Goal: Information Seeking & Learning: Learn about a topic

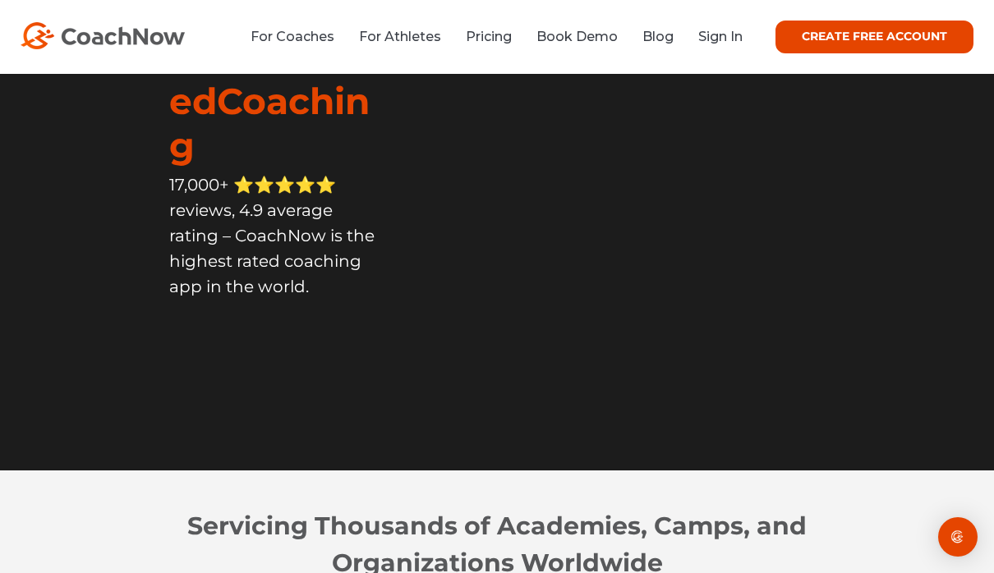
scroll to position [213, 0]
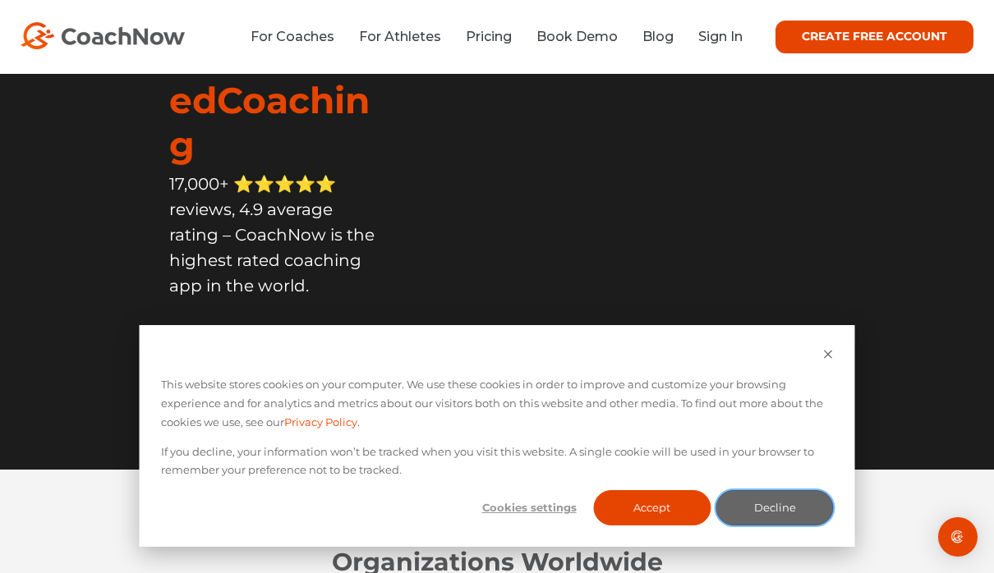
click at [784, 526] on button "Decline" at bounding box center [774, 507] width 117 height 35
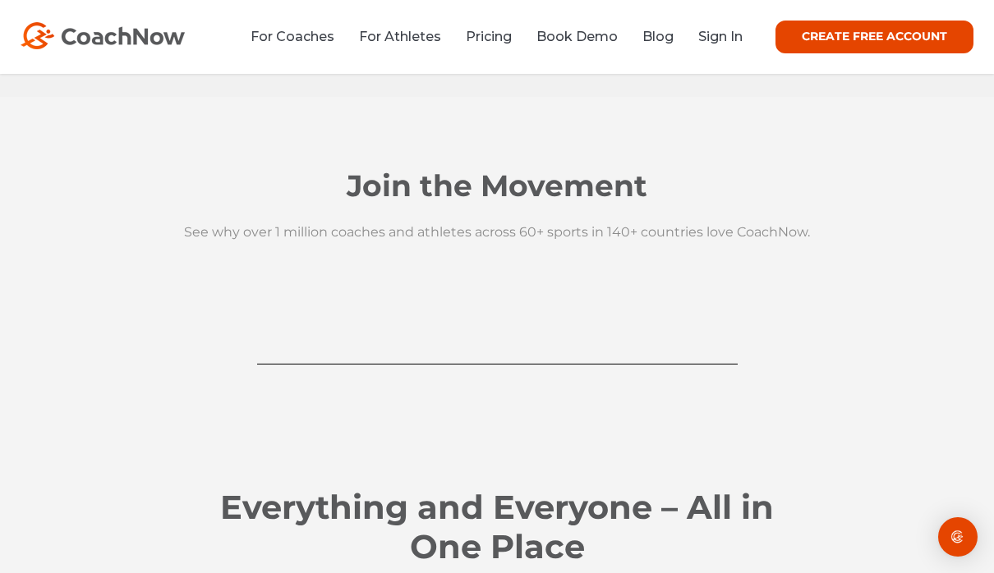
scroll to position [1705, 0]
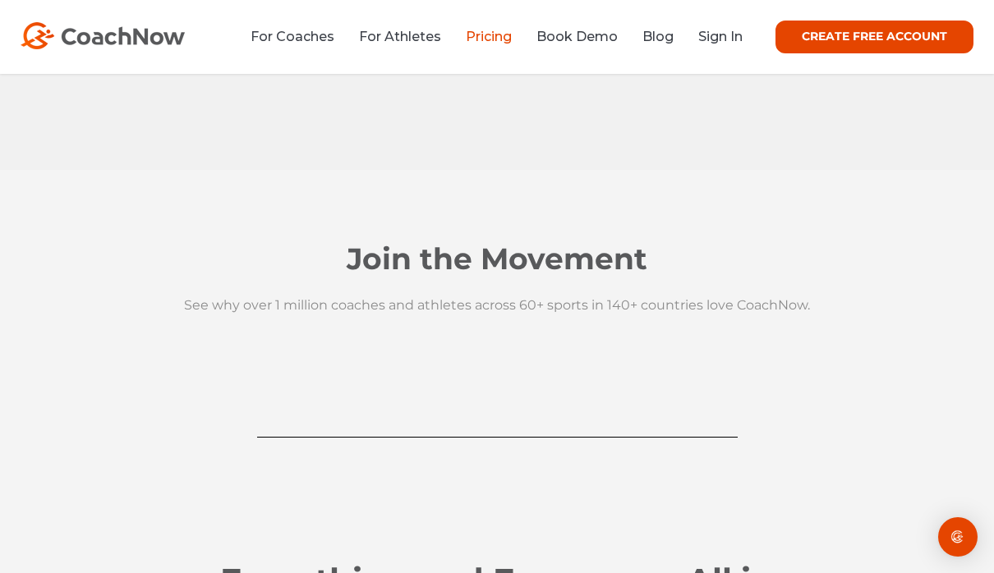
click at [498, 42] on link "Pricing" at bounding box center [489, 37] width 46 height 16
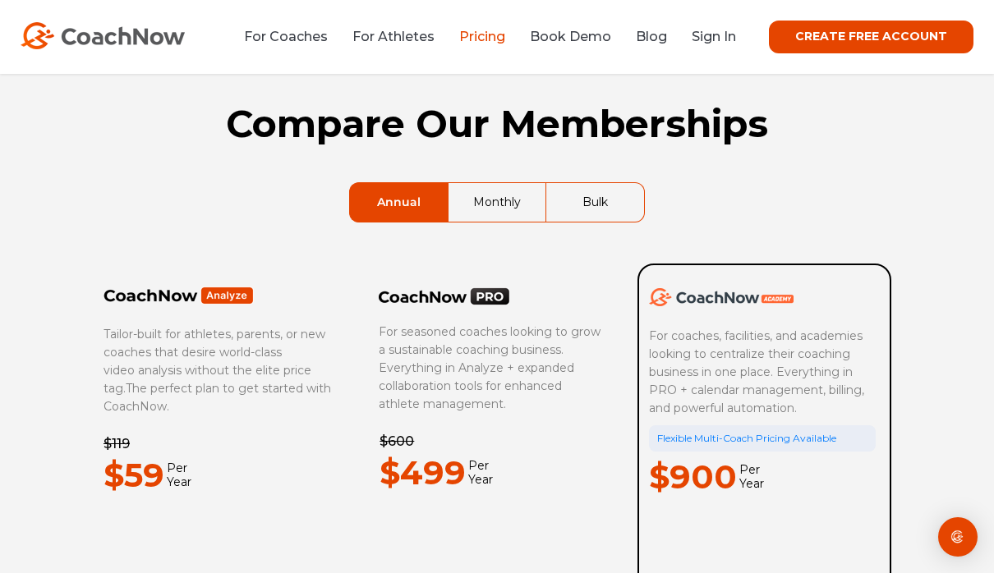
scroll to position [12, 0]
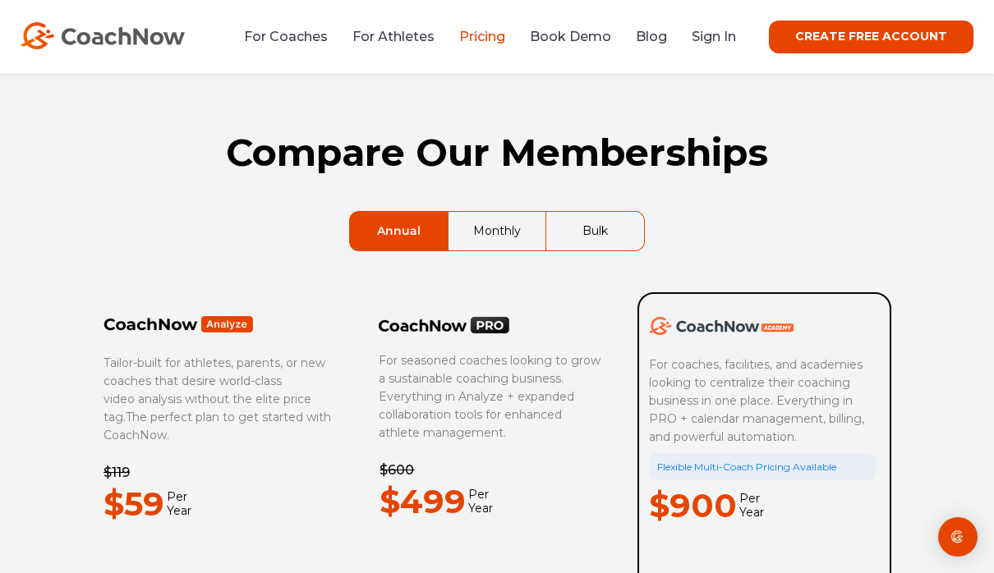
click at [506, 230] on link "Monthly" at bounding box center [497, 231] width 97 height 39
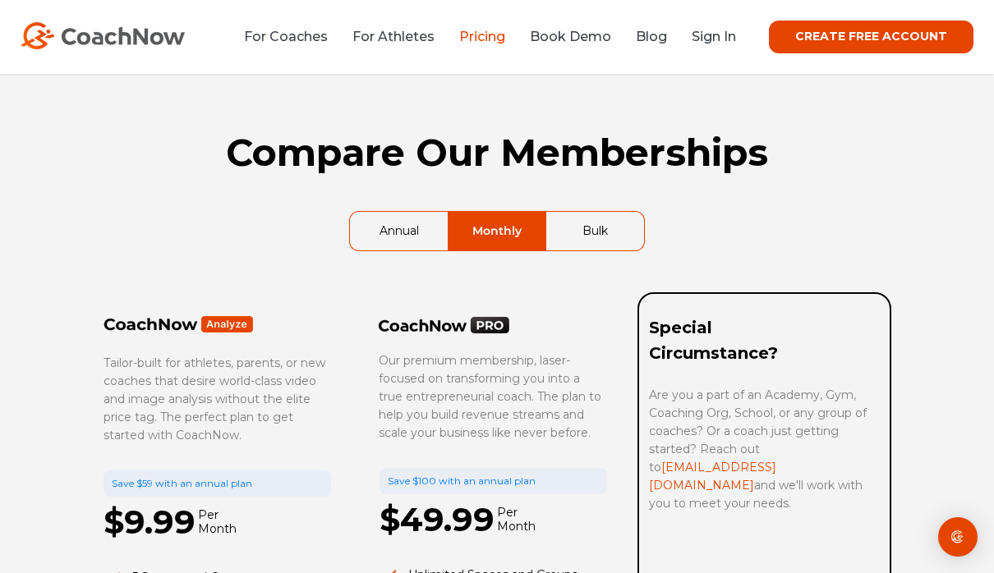
click at [387, 232] on link "Annual" at bounding box center [399, 231] width 98 height 39
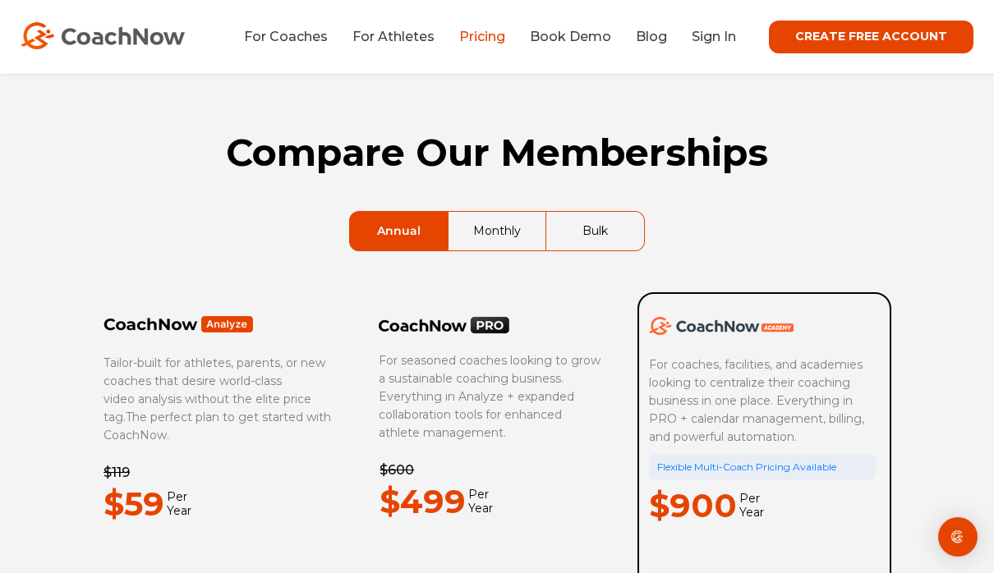
click at [490, 230] on link "Monthly" at bounding box center [497, 231] width 97 height 39
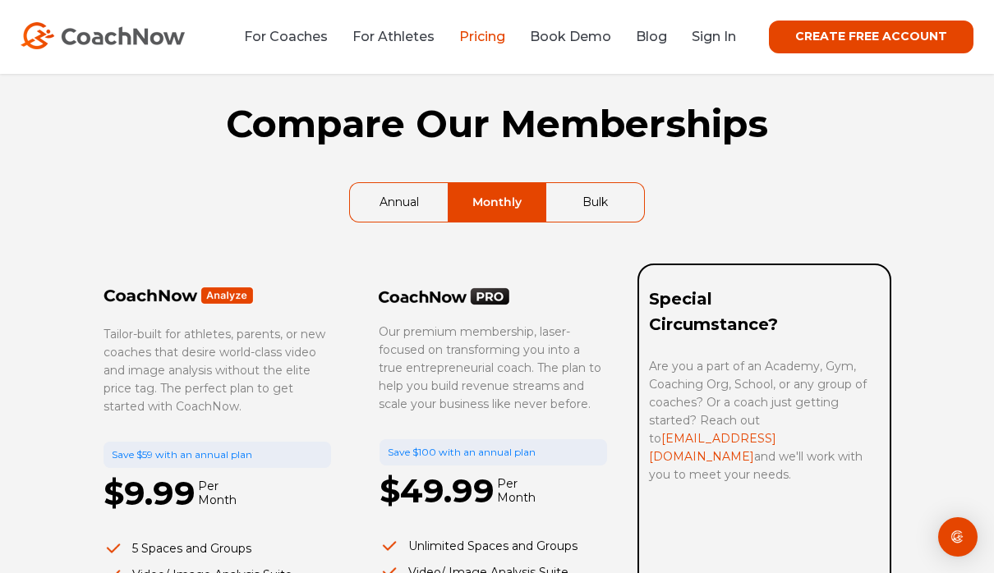
scroll to position [0, 0]
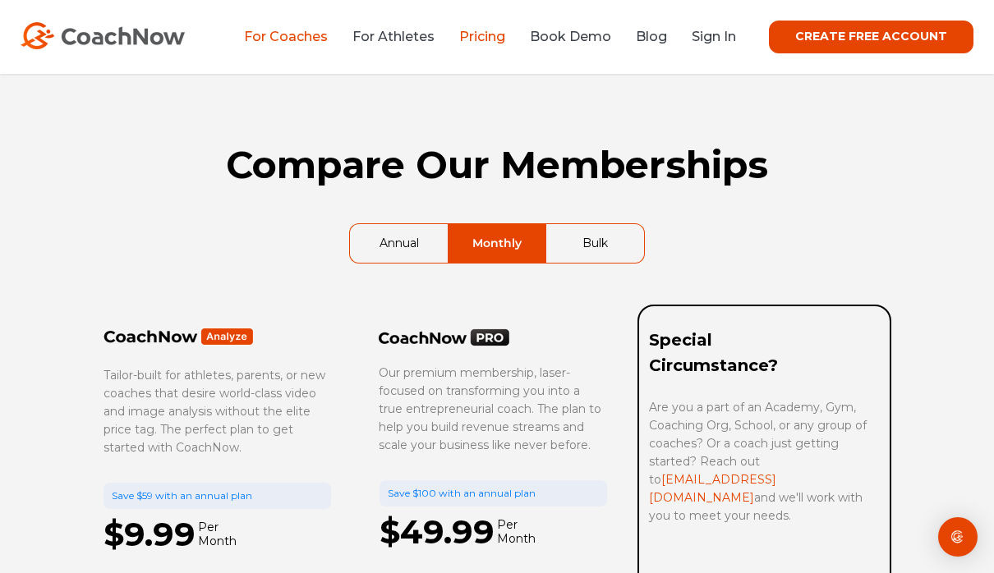
click at [313, 36] on link "For Coaches" at bounding box center [286, 37] width 84 height 16
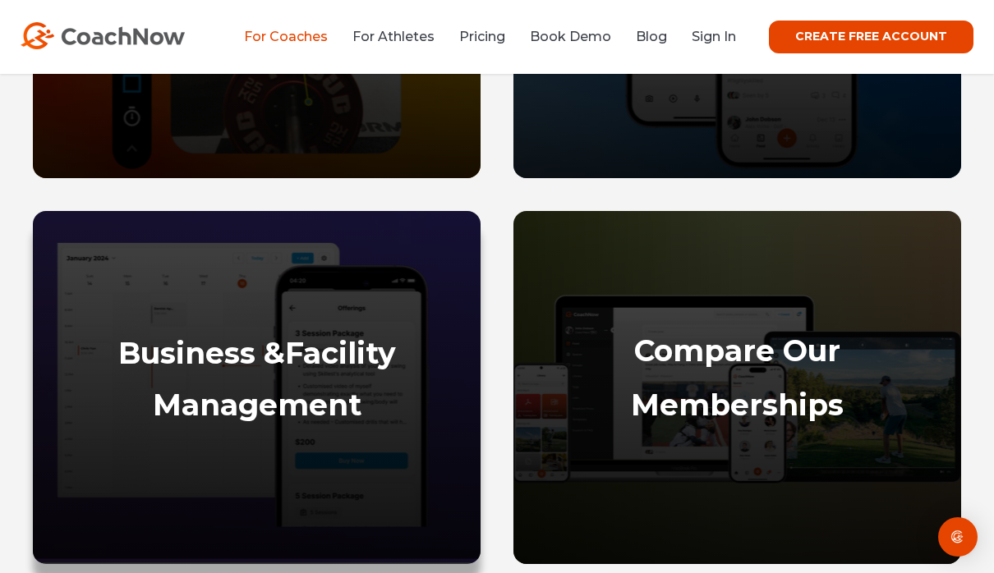
scroll to position [1070, 0]
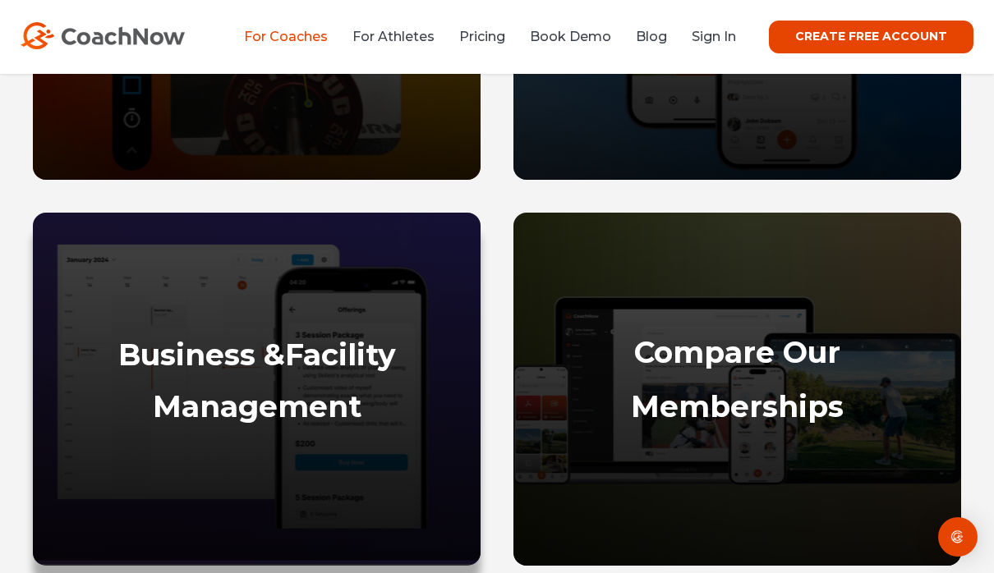
click at [293, 381] on div "Business & Facility Management" at bounding box center [256, 444] width 415 height 212
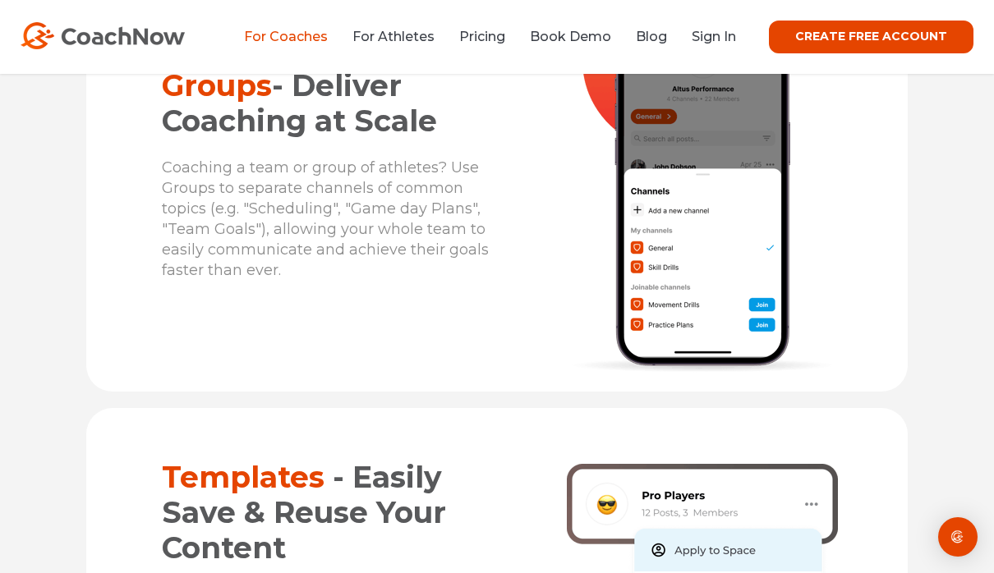
scroll to position [6980, 0]
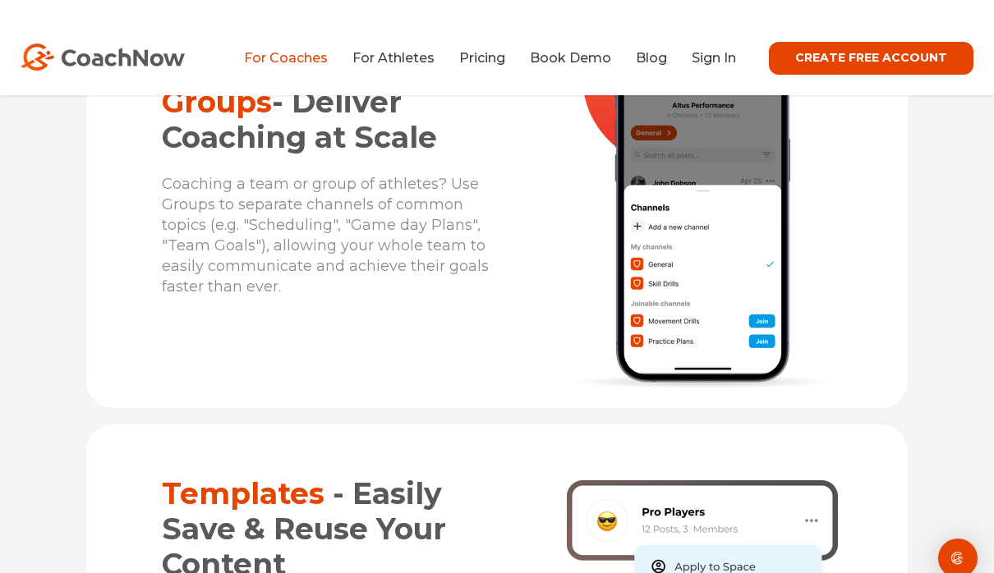
drag, startPoint x: 496, startPoint y: 154, endPoint x: 496, endPoint y: 163, distance: 9.9
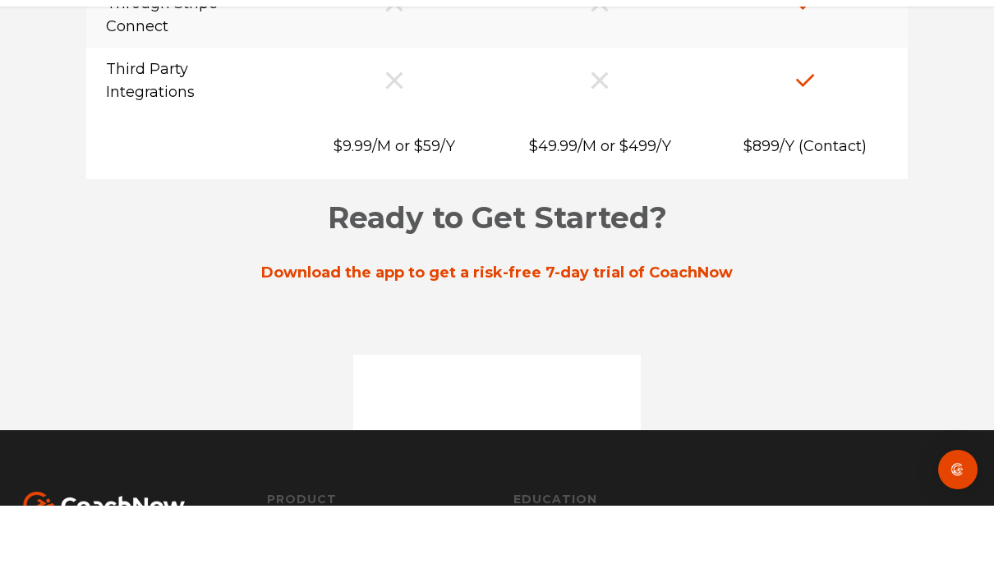
scroll to position [13944, 0]
